Goal: Transaction & Acquisition: Purchase product/service

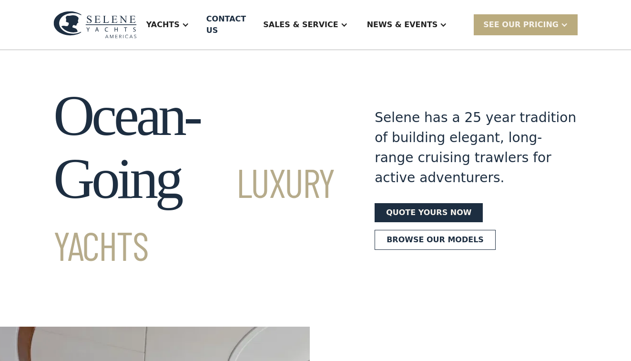
click at [537, 19] on div "SEE Our Pricing" at bounding box center [520, 24] width 75 height 11
click at [528, 41] on link "Get a PASSCODE" at bounding box center [538, 45] width 128 height 21
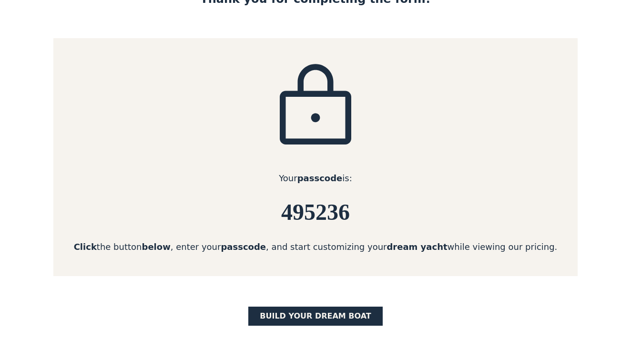
scroll to position [107, 0]
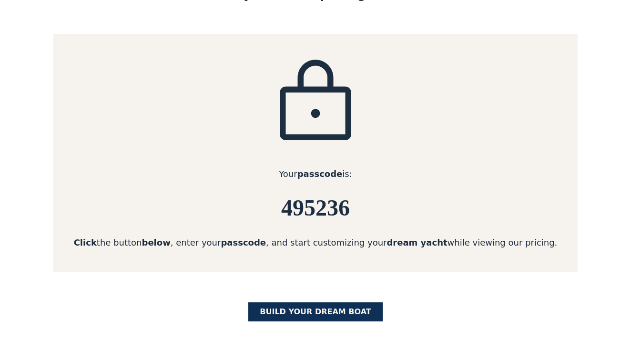
click at [332, 313] on link "BUILD yOUR dream boat" at bounding box center [315, 311] width 134 height 19
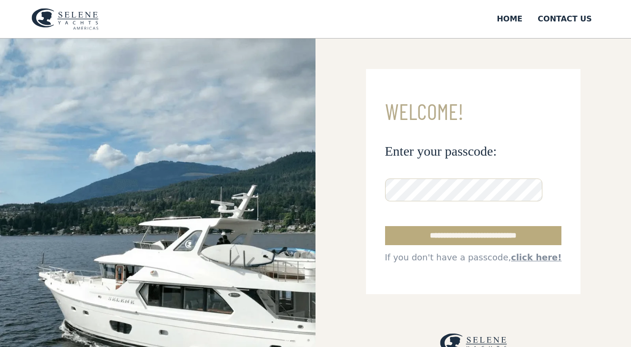
click at [430, 236] on input "**********" at bounding box center [473, 235] width 177 height 19
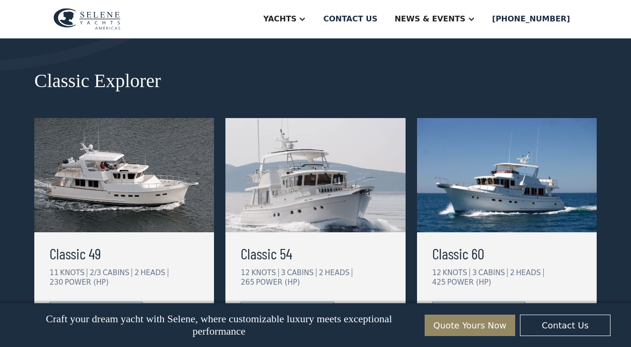
click at [284, 259] on h3 "Classic 54" at bounding box center [315, 253] width 149 height 23
click at [120, 203] on img at bounding box center [124, 175] width 180 height 114
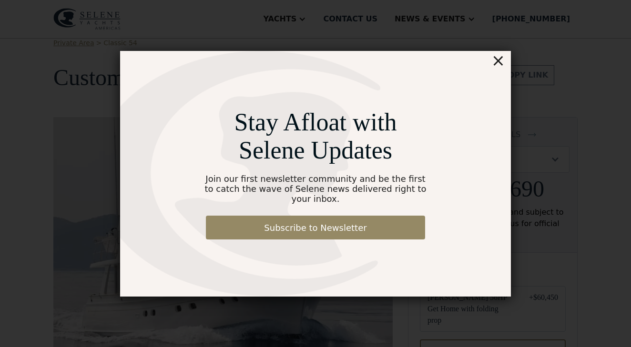
click at [499, 68] on div "×" at bounding box center [498, 60] width 14 height 19
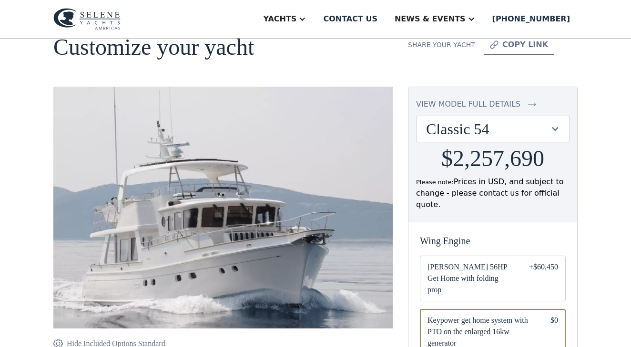
scroll to position [47, 0]
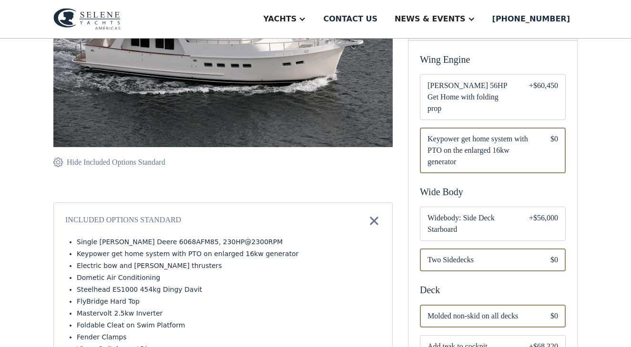
scroll to position [229, 0]
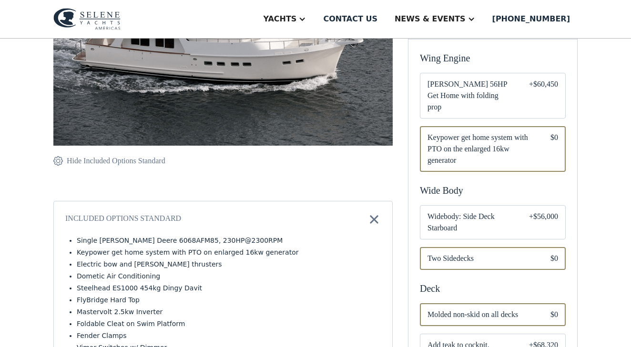
click at [457, 211] on span "Widebody: Side Deck Starboard" at bounding box center [470, 222] width 86 height 23
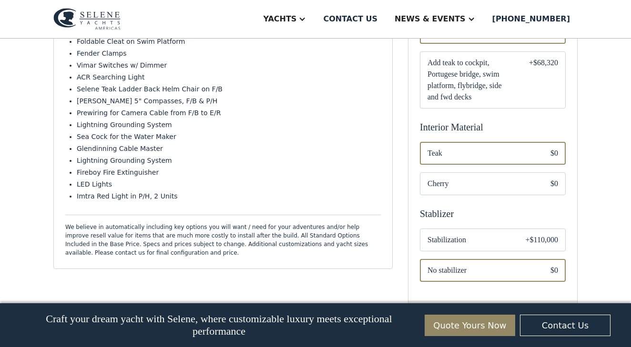
scroll to position [513, 0]
click at [463, 233] on span "Stabilization" at bounding box center [468, 238] width 83 height 11
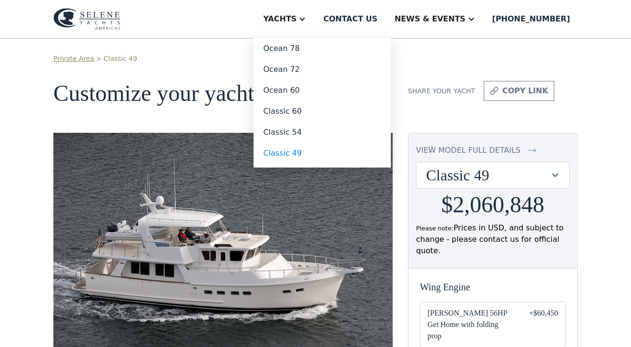
click at [296, 16] on div "Yachts" at bounding box center [279, 18] width 33 height 11
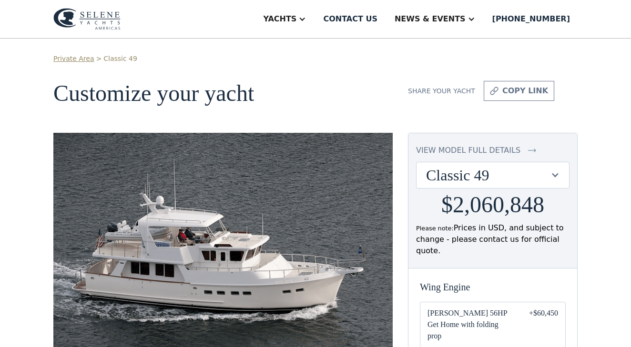
click at [296, 16] on div "Yachts" at bounding box center [279, 18] width 33 height 11
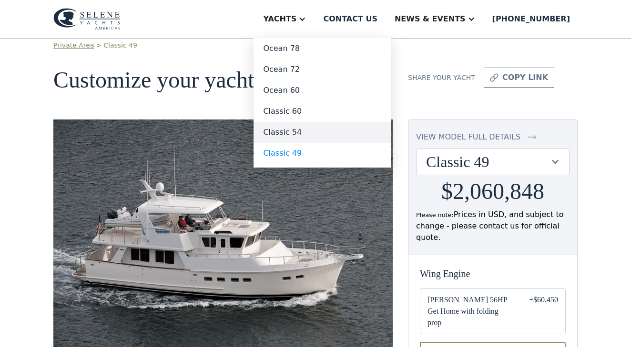
scroll to position [24, 0]
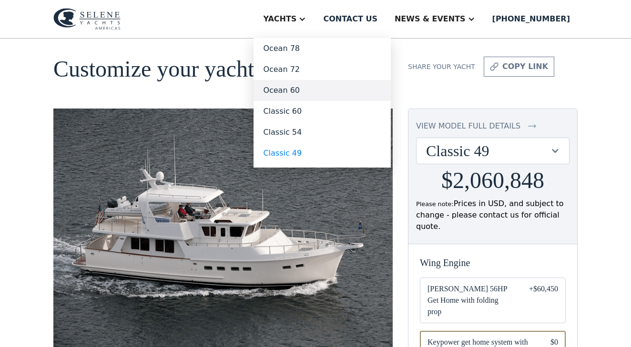
click at [314, 95] on link "Ocean 60" at bounding box center [322, 90] width 137 height 21
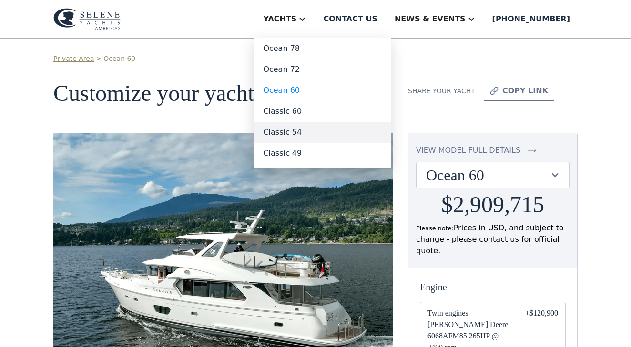
click at [313, 133] on link "Classic 54" at bounding box center [322, 132] width 137 height 21
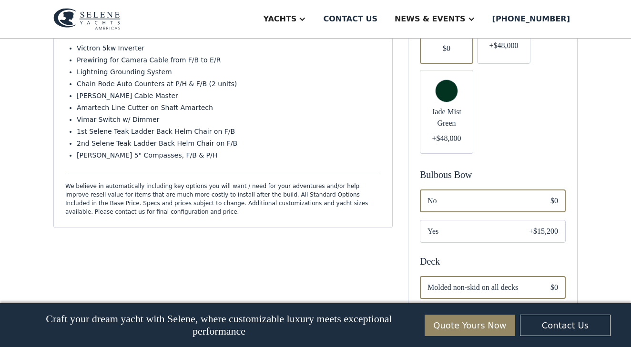
scroll to position [556, 0]
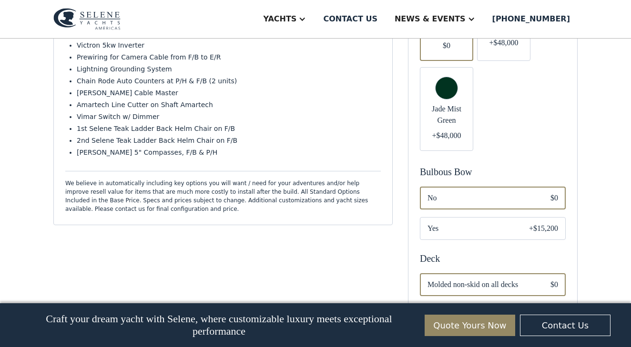
click at [463, 223] on span "Yes" at bounding box center [470, 228] width 86 height 11
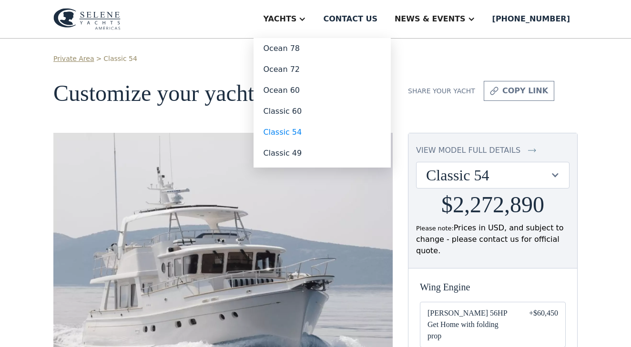
click at [296, 16] on div "Yachts" at bounding box center [279, 18] width 33 height 11
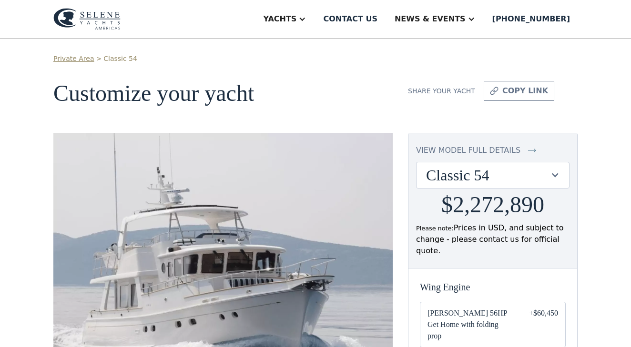
click at [296, 16] on div "Yachts" at bounding box center [279, 18] width 33 height 11
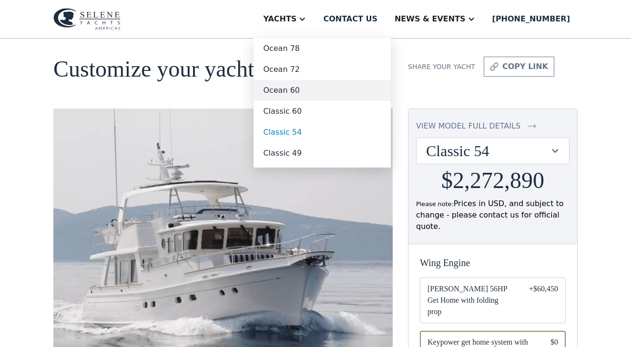
scroll to position [27, 0]
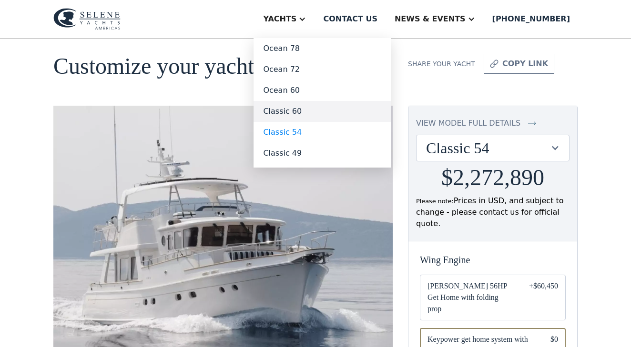
click at [321, 112] on link "Classic 60" at bounding box center [322, 111] width 137 height 21
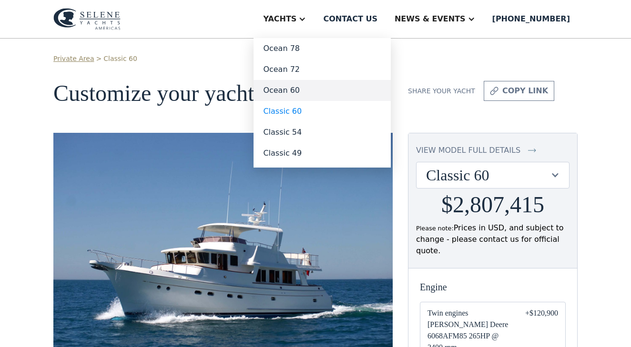
click at [313, 89] on link "Ocean 60" at bounding box center [322, 90] width 137 height 21
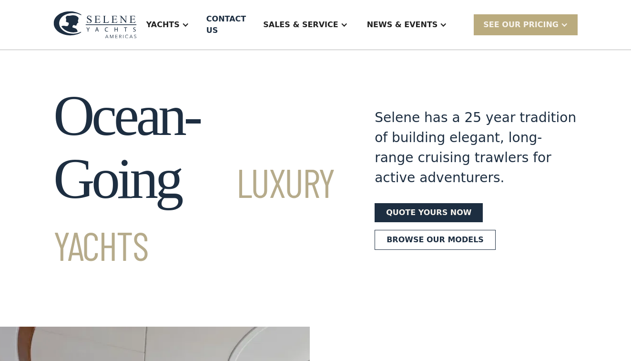
click at [534, 19] on div "SEE Our Pricing" at bounding box center [520, 24] width 75 height 11
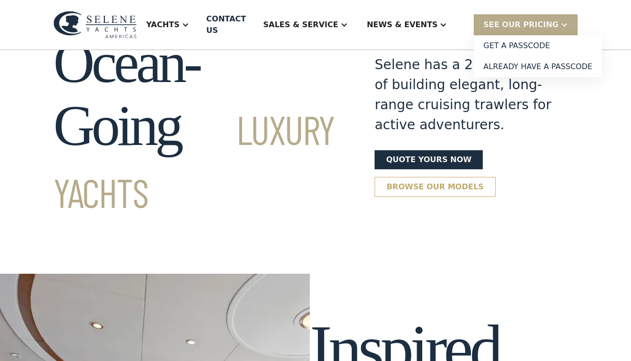
scroll to position [44, 0]
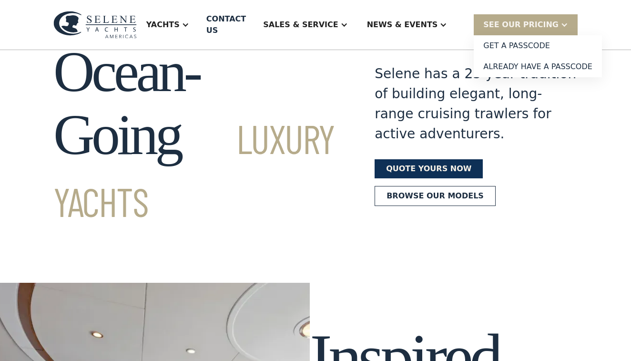
click at [442, 159] on link "Quote yours now" at bounding box center [429, 168] width 108 height 19
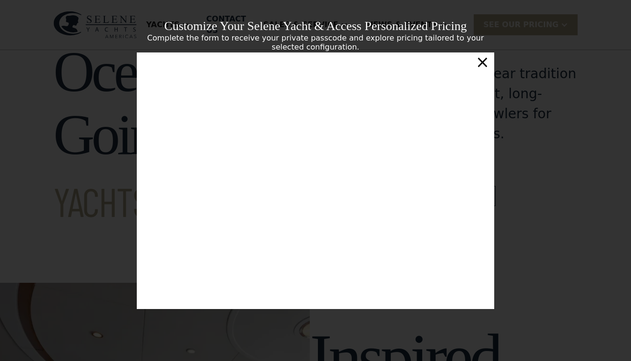
click at [485, 65] on div "×" at bounding box center [483, 61] width 14 height 19
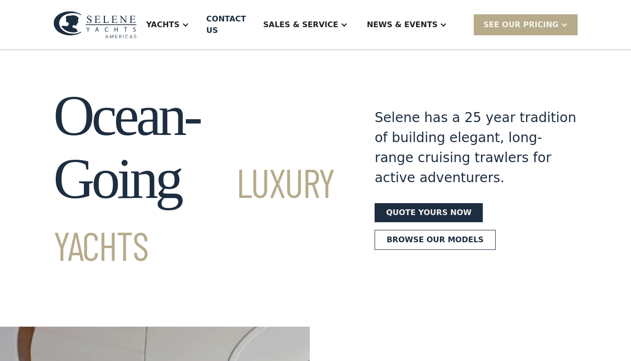
scroll to position [0, 0]
click at [507, 19] on div "SEE Our Pricing" at bounding box center [520, 24] width 75 height 11
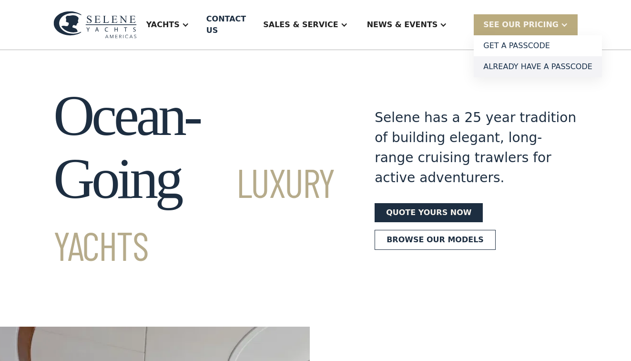
click at [509, 67] on link "Already have a passcode" at bounding box center [538, 66] width 128 height 21
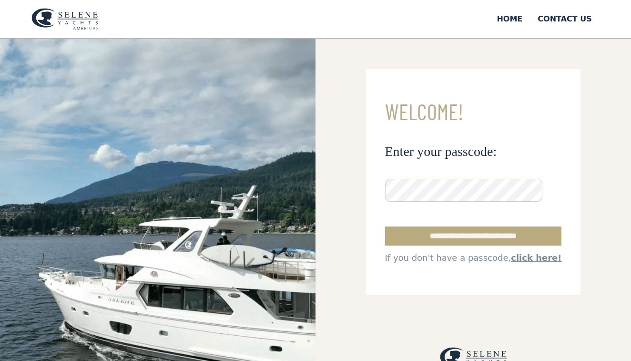
click at [476, 237] on input "**********" at bounding box center [473, 235] width 177 height 19
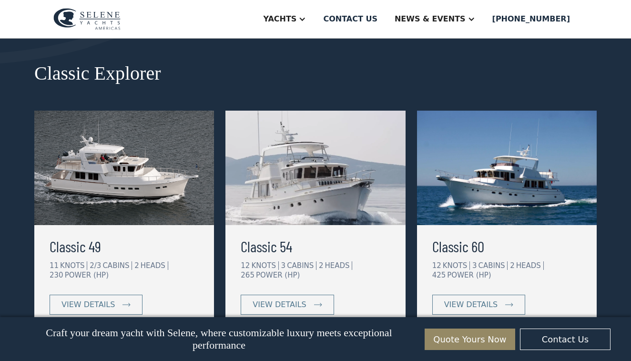
scroll to position [453, 0]
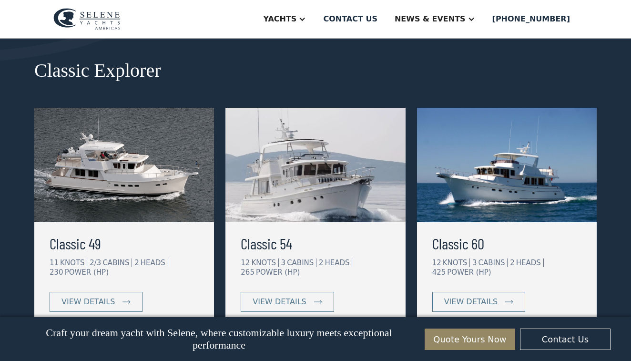
click at [109, 179] on img at bounding box center [124, 165] width 180 height 114
click at [295, 178] on img at bounding box center [315, 165] width 180 height 114
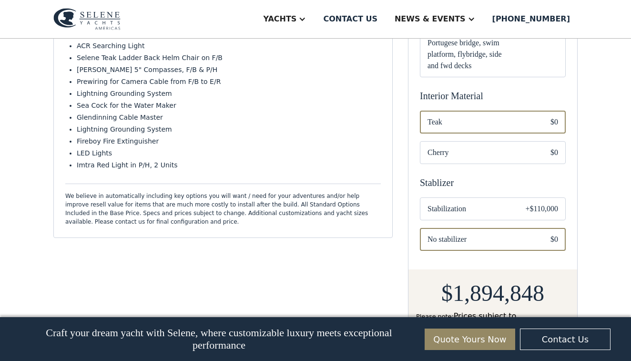
scroll to position [544, 0]
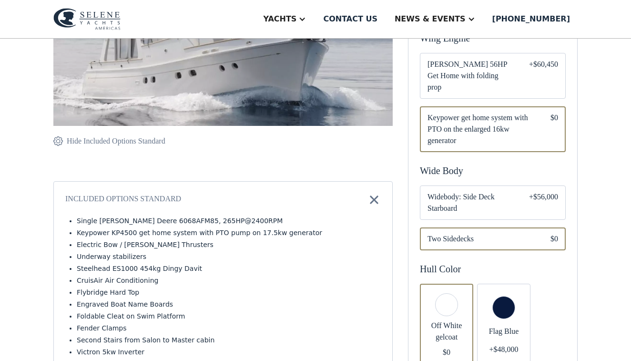
scroll to position [250, 0]
click at [467, 194] on span "Widebody: Side Deck Starboard" at bounding box center [470, 201] width 86 height 23
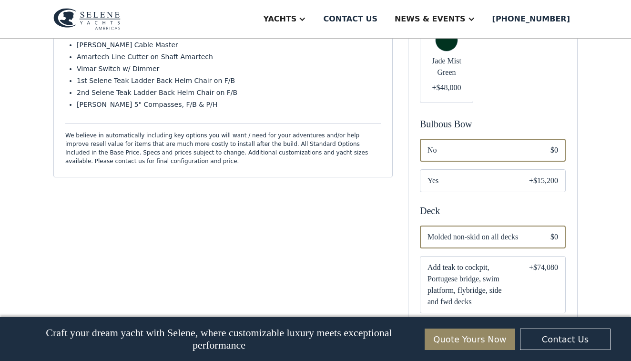
scroll to position [604, 0]
click at [493, 174] on span "Yes" at bounding box center [470, 179] width 86 height 11
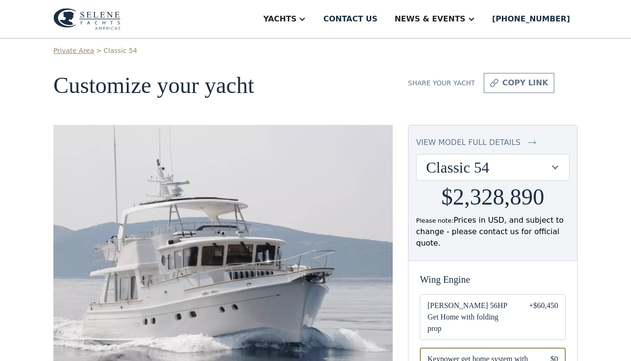
scroll to position [8, 0]
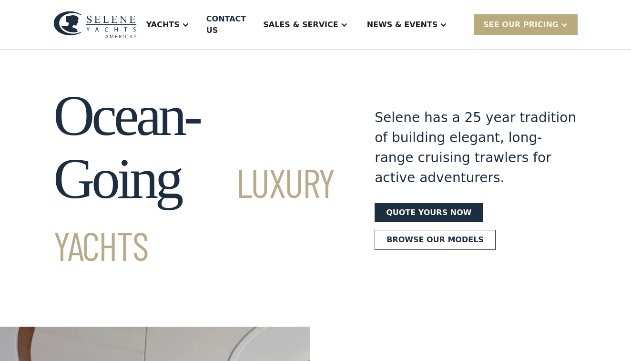
click at [520, 19] on div "SEE Our Pricing" at bounding box center [520, 24] width 75 height 11
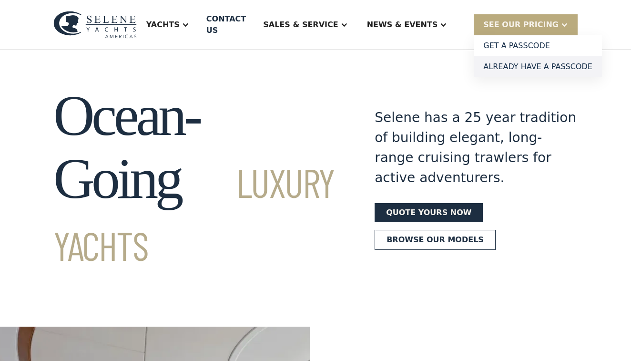
click at [518, 59] on link "Already have a passcode" at bounding box center [538, 66] width 128 height 21
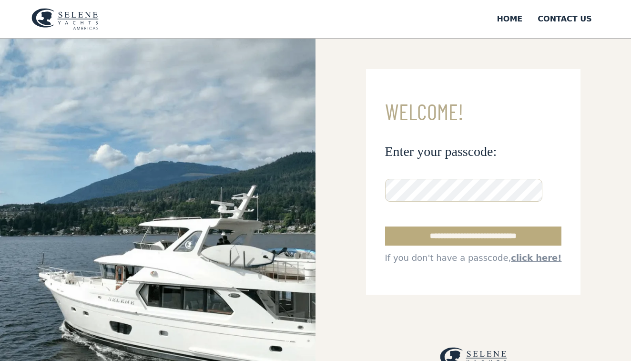
click at [477, 236] on input "**********" at bounding box center [473, 235] width 177 height 19
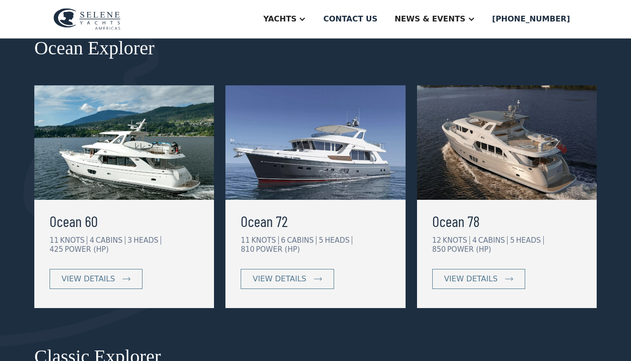
scroll to position [153, 0]
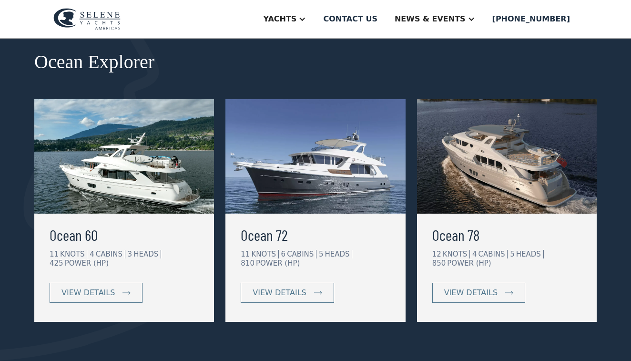
click at [114, 172] on img at bounding box center [124, 156] width 180 height 114
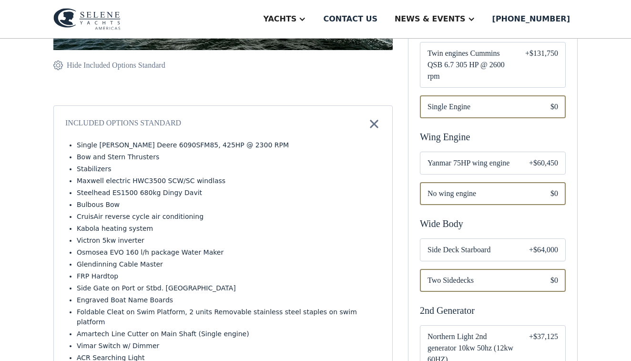
scroll to position [326, 0]
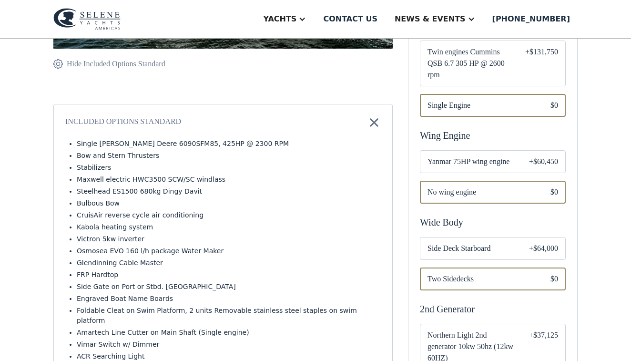
click at [454, 237] on div "Email Form" at bounding box center [493, 248] width 146 height 23
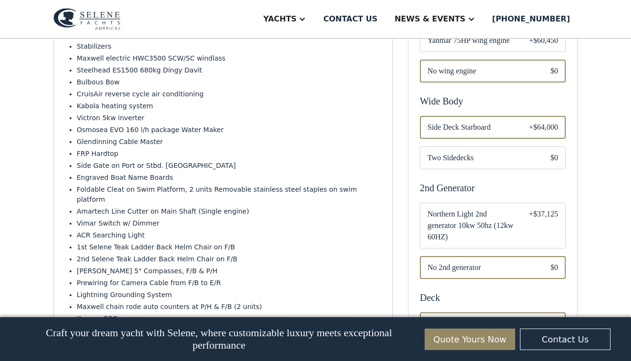
scroll to position [450, 0]
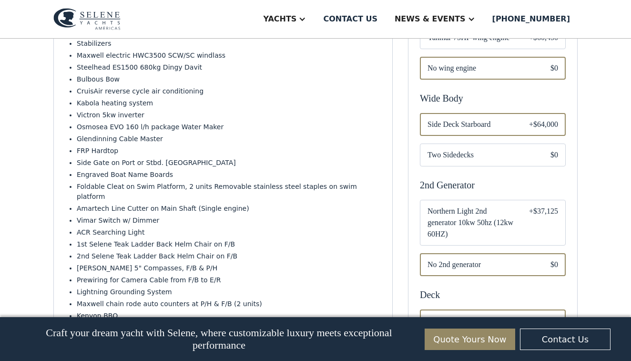
click at [450, 217] on span "Northern Light 2nd generator 10kw 50hz (12kw 60HZ)" at bounding box center [470, 222] width 86 height 34
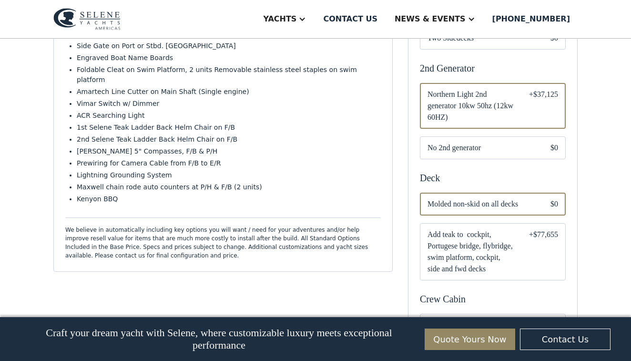
scroll to position [570, 0]
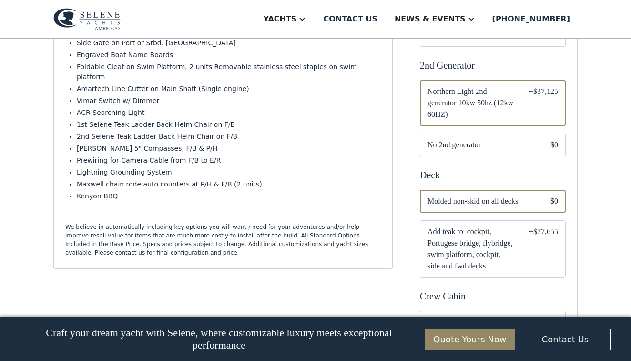
click at [465, 241] on span "Add teak to cockpit, Portugese bridge, flybridge, swim platform, cockpit, side …" at bounding box center [470, 249] width 86 height 46
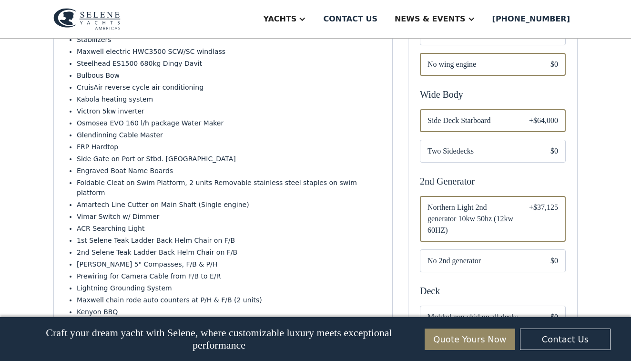
scroll to position [453, 0]
